Goal: Find specific page/section: Find specific page/section

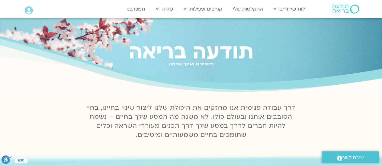
click at [28, 12] on icon at bounding box center [29, 10] width 8 height 8
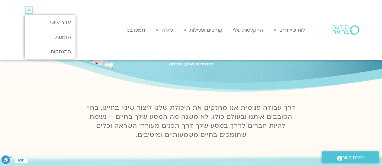
click at [34, 8] on div "Main Menu אזור אישי הזמנות התנתקות פרטי המורה הוספת אירוע" at bounding box center [50, 32] width 50 height 53
click at [46, 21] on link "אזור אישי" at bounding box center [50, 22] width 50 height 14
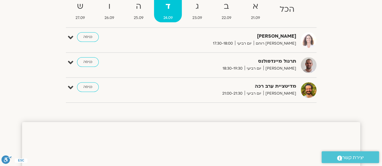
scroll to position [75, 0]
click at [87, 81] on div "שיעור יוגה לבחירה יוגה רכה או יוגה דינאמית תודעה בריאה יום רביעי 07:00-07:30 כנ…" at bounding box center [191, 67] width 250 height 71
click at [92, 88] on link "כניסה" at bounding box center [88, 87] width 22 height 10
